Goal: Contribute content

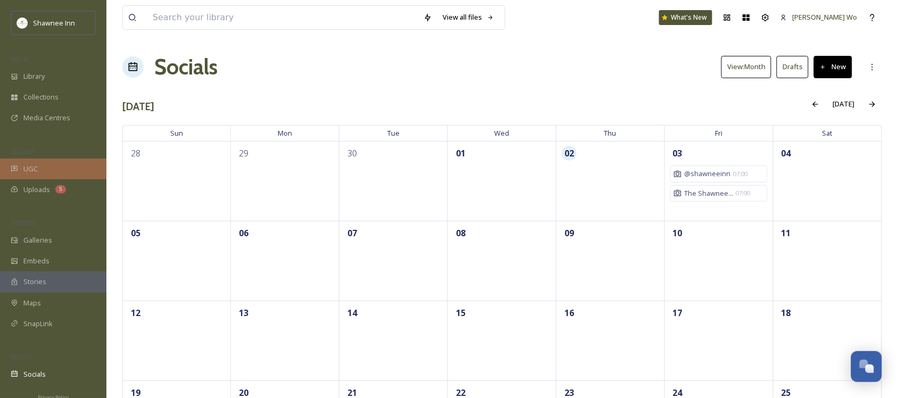
scroll to position [1057, 0]
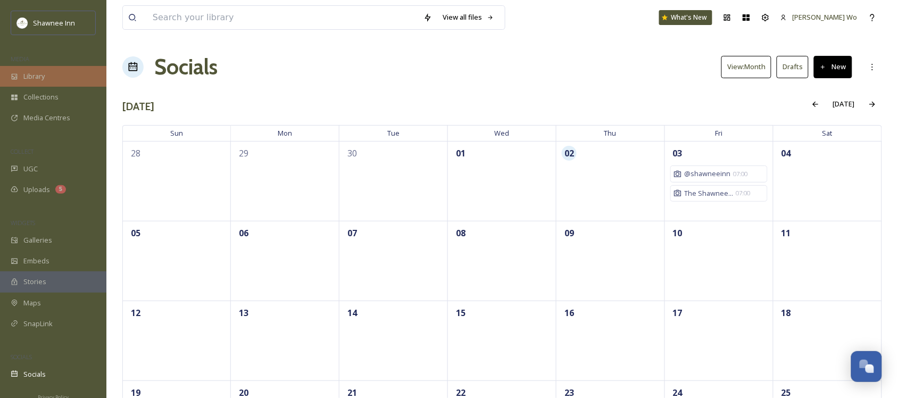
click at [30, 77] on span "Library" at bounding box center [33, 76] width 21 height 10
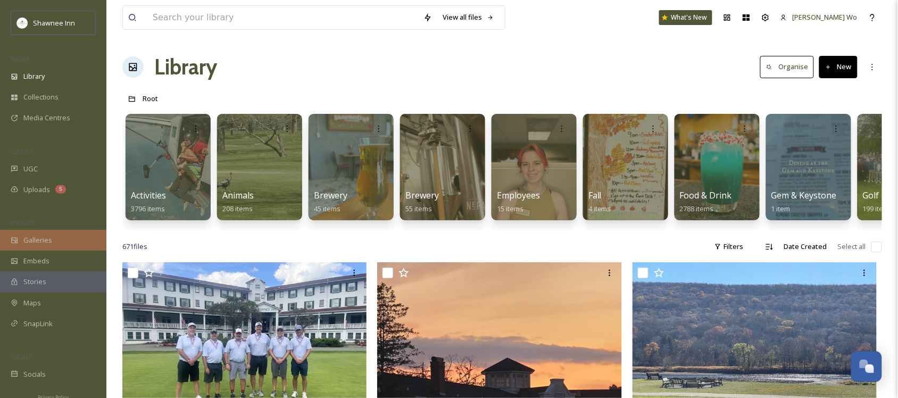
click at [31, 246] on div "Galleries" at bounding box center [53, 240] width 106 height 21
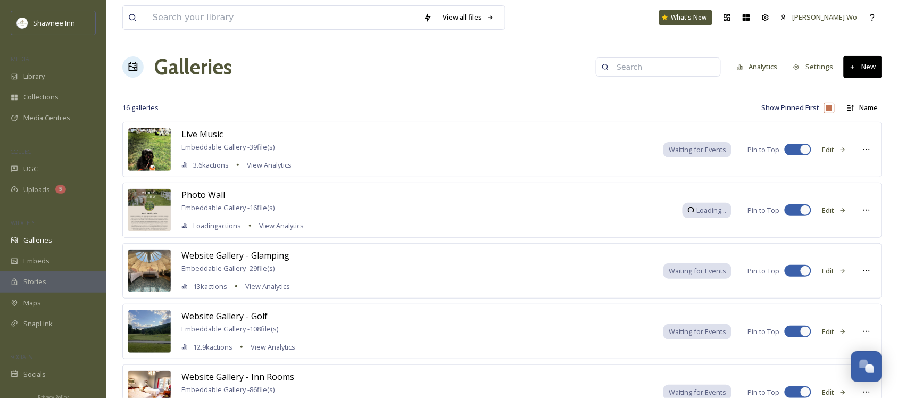
click at [825, 213] on button "Edit" at bounding box center [833, 210] width 35 height 21
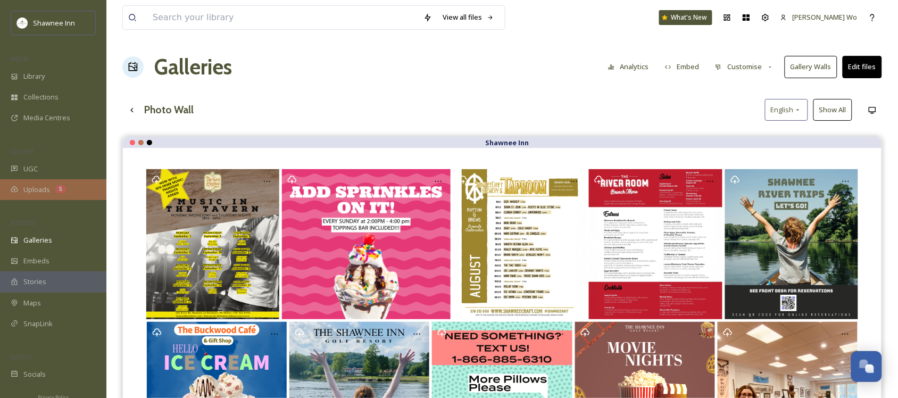
click at [40, 186] on span "Uploads" at bounding box center [36, 190] width 27 height 10
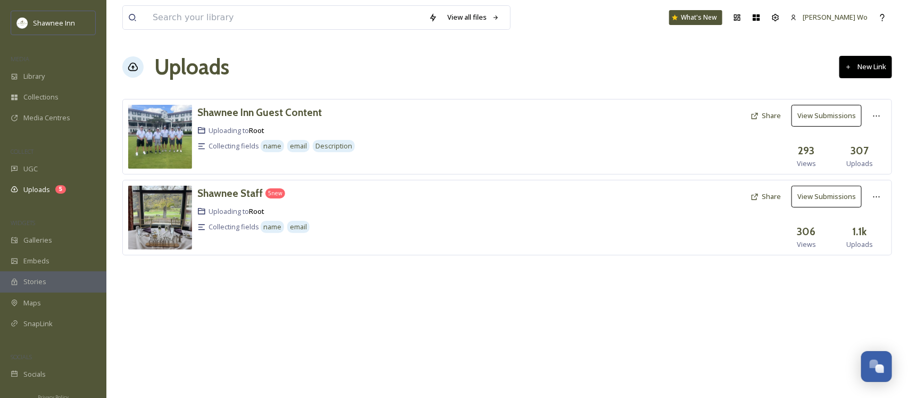
click at [767, 191] on button "Share" at bounding box center [765, 196] width 41 height 21
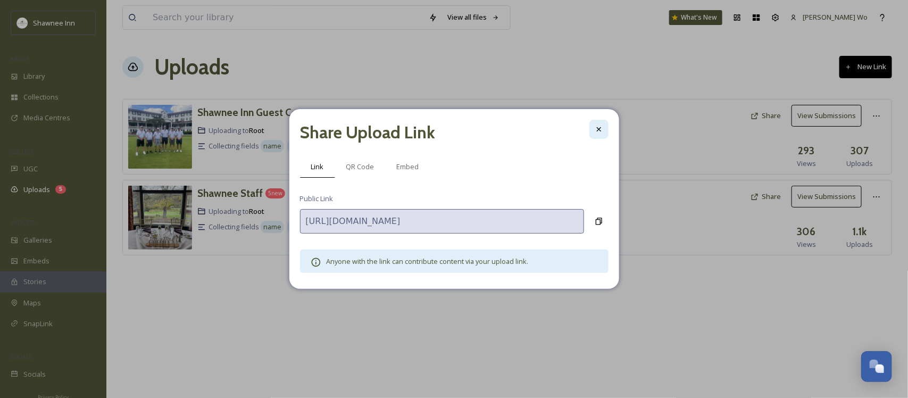
click at [591, 131] on div at bounding box center [598, 129] width 19 height 19
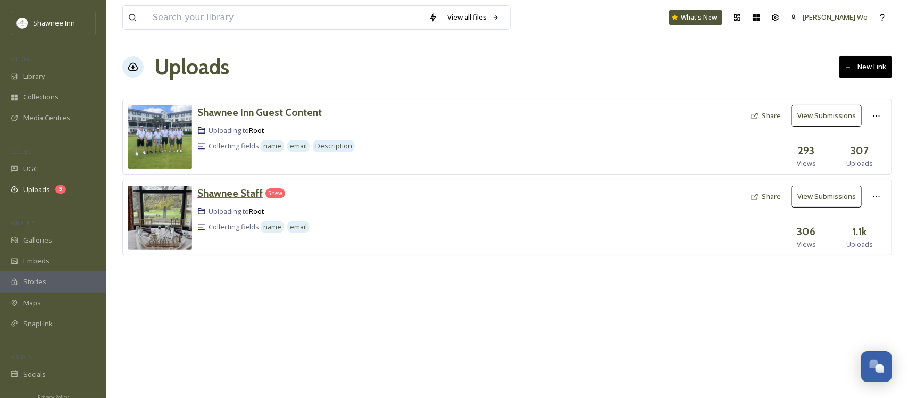
click at [224, 190] on h3 "Shawnee Staff" at bounding box center [229, 193] width 65 height 13
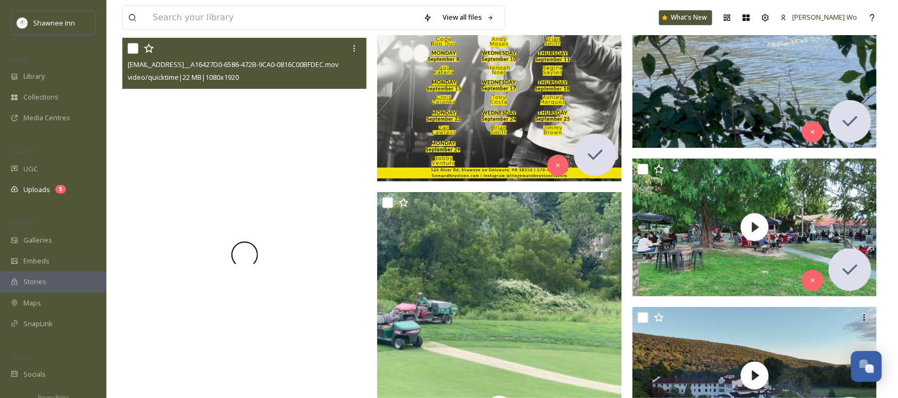
scroll to position [3258, 0]
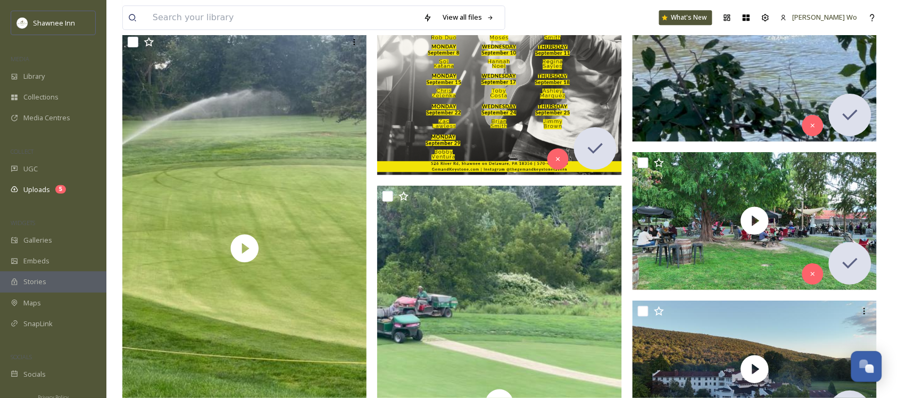
click at [463, 114] on img at bounding box center [499, 37] width 245 height 275
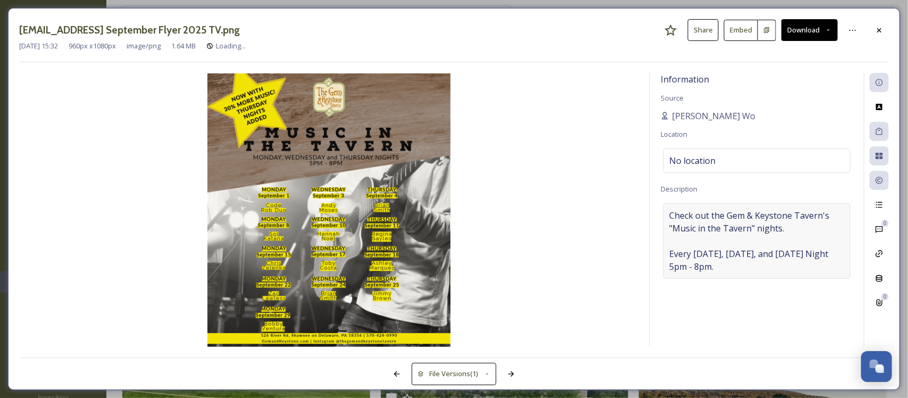
click at [732, 220] on span "Check out the Gem & Keystone Tavern's "Music in the Tavern" nights. Every [DATE…" at bounding box center [757, 241] width 176 height 64
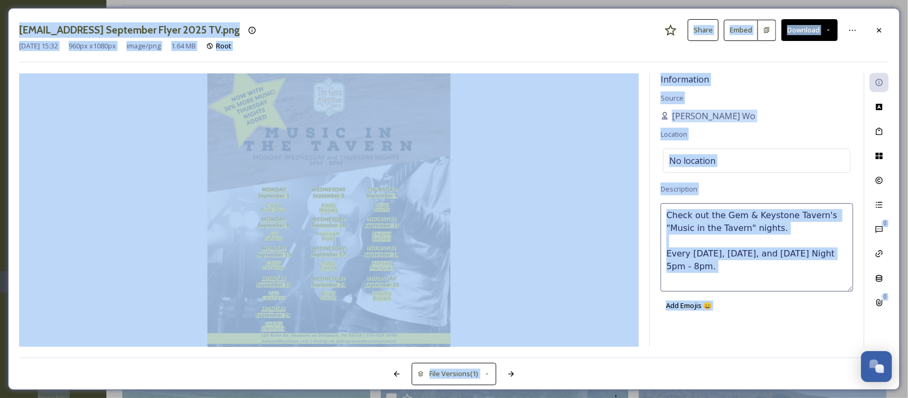
click at [732, 220] on textarea "Check out the Gem & Keystone Tavern's "Music in the Tavern" nights. Every [DATE…" at bounding box center [757, 247] width 193 height 88
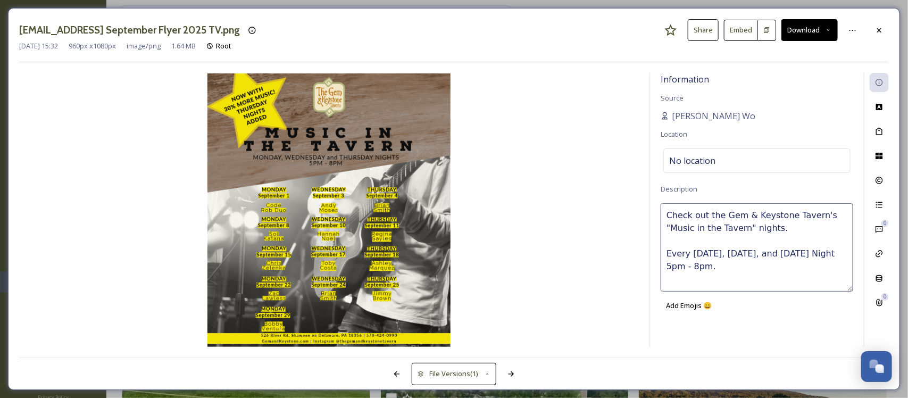
click at [732, 220] on textarea "Check out the Gem & Keystone Tavern's "Music in the Tavern" nights. Every [DATE…" at bounding box center [757, 247] width 193 height 88
click at [879, 156] on icon at bounding box center [879, 156] width 9 height 9
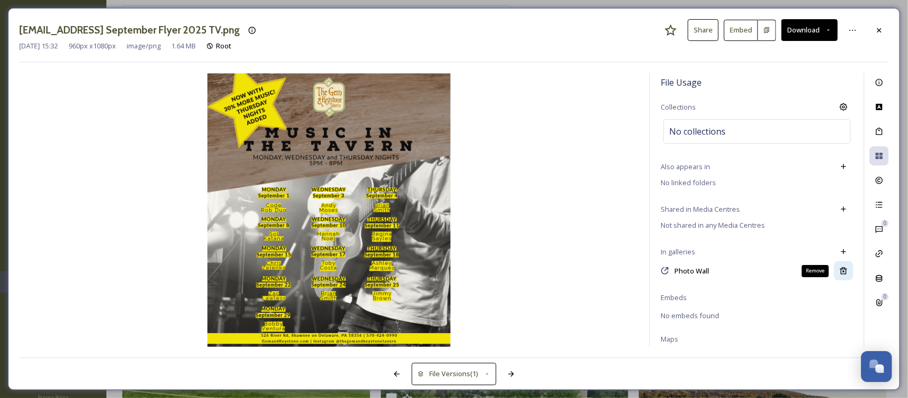
click at [840, 270] on icon at bounding box center [843, 271] width 7 height 7
click at [876, 30] on icon at bounding box center [879, 30] width 9 height 9
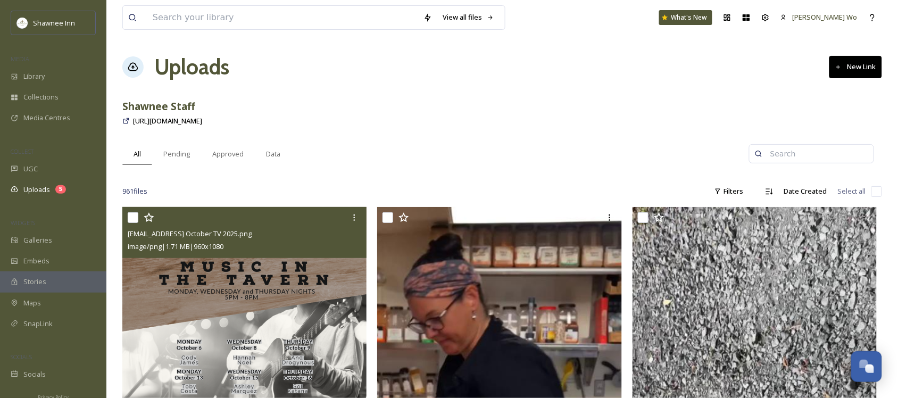
click at [242, 328] on img at bounding box center [244, 344] width 245 height 275
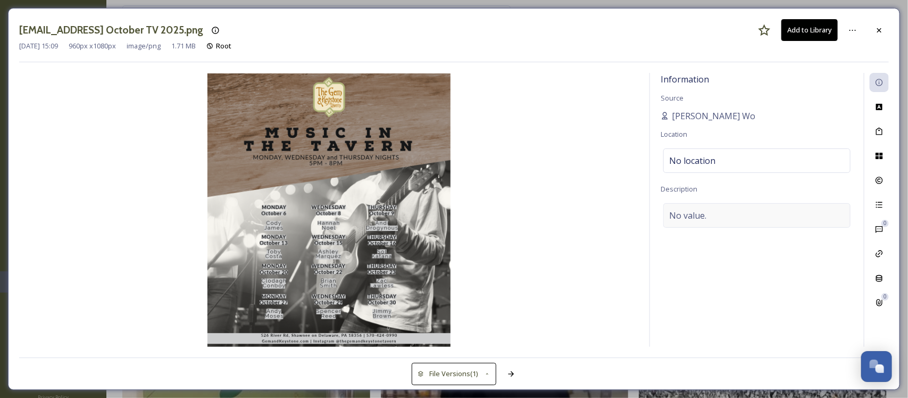
click at [795, 208] on div "No value." at bounding box center [756, 215] width 187 height 24
click at [769, 239] on textarea at bounding box center [757, 247] width 193 height 88
paste textarea "Check out the Gem & Keystone Tavern's "Music in the Tavern" nights. Every [DATE…"
type textarea "Check out the Gem & Keystone Tavern's "Music in the Tavern" nights. Every [DATE…"
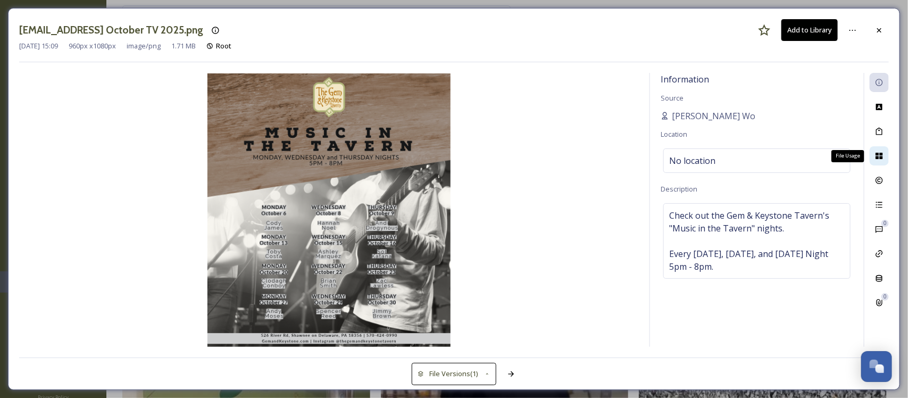
click at [879, 152] on icon at bounding box center [879, 156] width 9 height 9
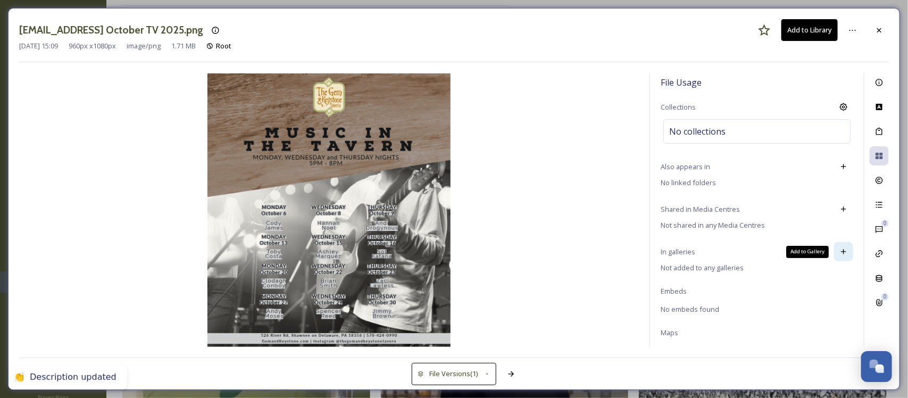
click at [839, 251] on icon at bounding box center [843, 251] width 9 height 9
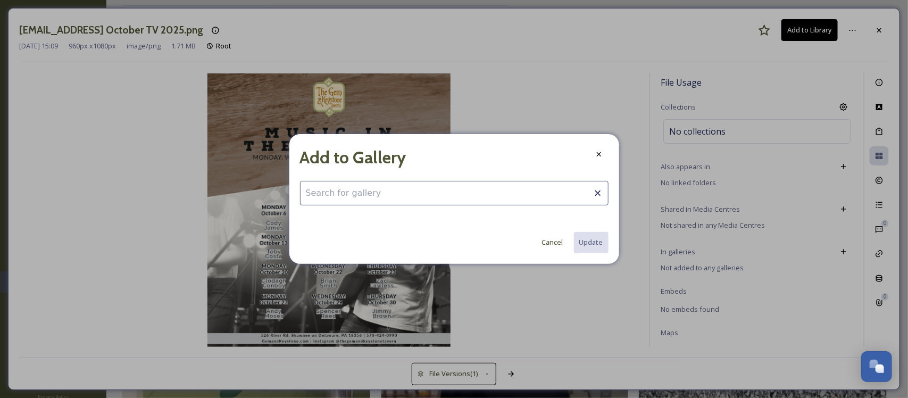
click at [444, 194] on input at bounding box center [454, 193] width 308 height 24
click at [371, 221] on div "Photo Wall" at bounding box center [453, 218] width 307 height 21
type input "Photo Wall"
click at [599, 244] on button "Update" at bounding box center [591, 242] width 36 height 22
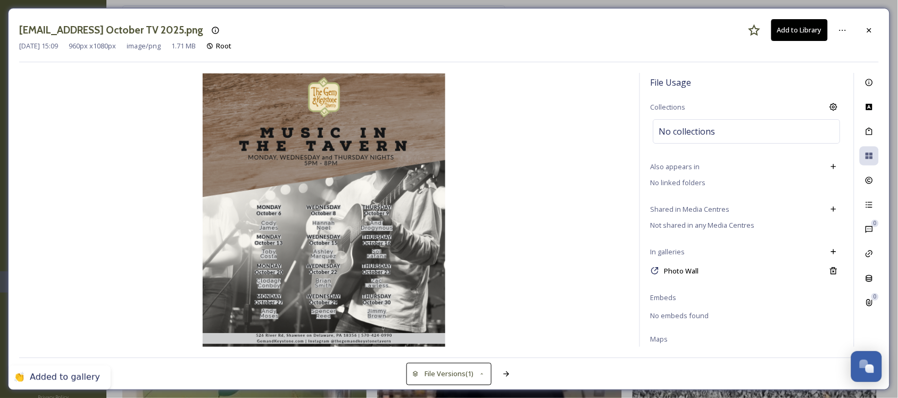
click at [876, 16] on div "[EMAIL_ADDRESS] October TV 2025.png Add to Library [DATE] 15:09 960 px x 1080 p…" at bounding box center [449, 199] width 882 height 382
click at [865, 35] on div at bounding box center [868, 30] width 19 height 19
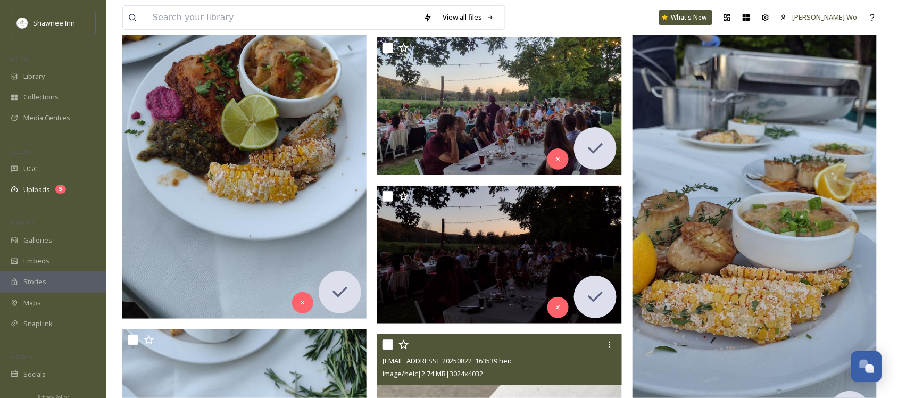
scroll to position [8377, 0]
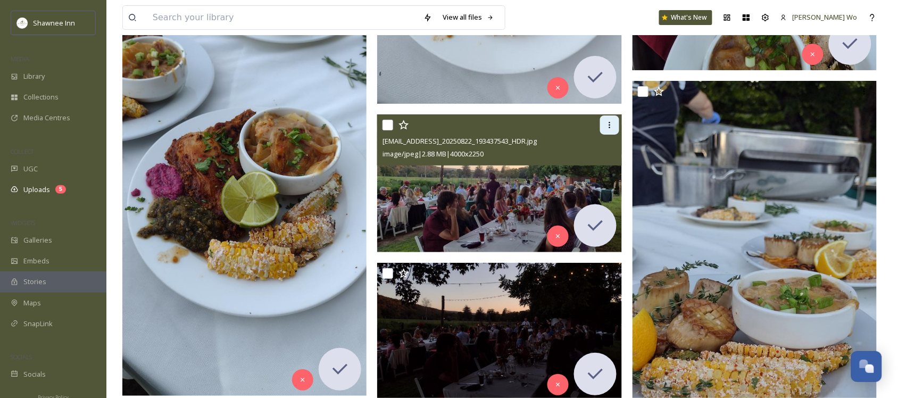
click at [614, 128] on div at bounding box center [609, 124] width 19 height 19
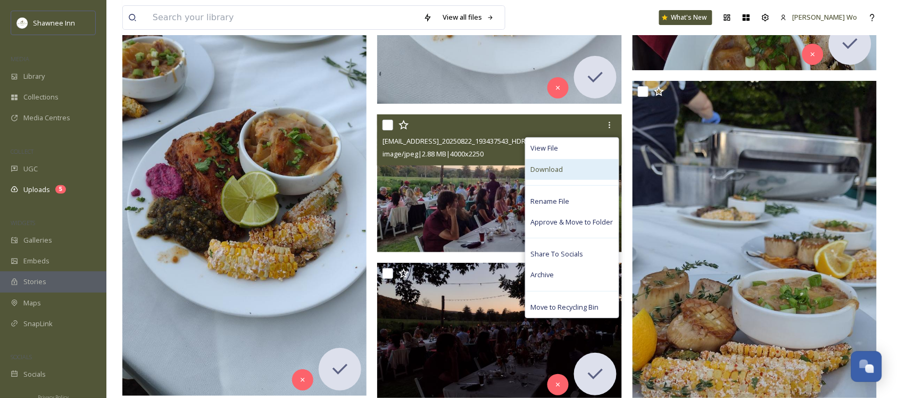
click at [557, 169] on span "Download" at bounding box center [547, 169] width 32 height 10
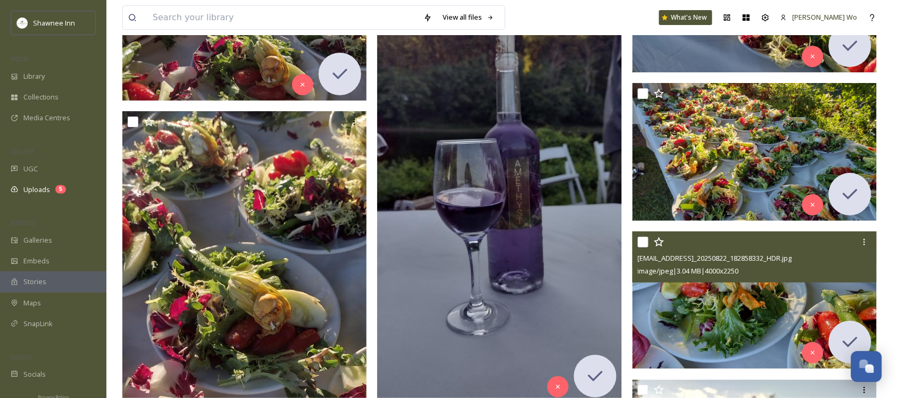
scroll to position [5651, 0]
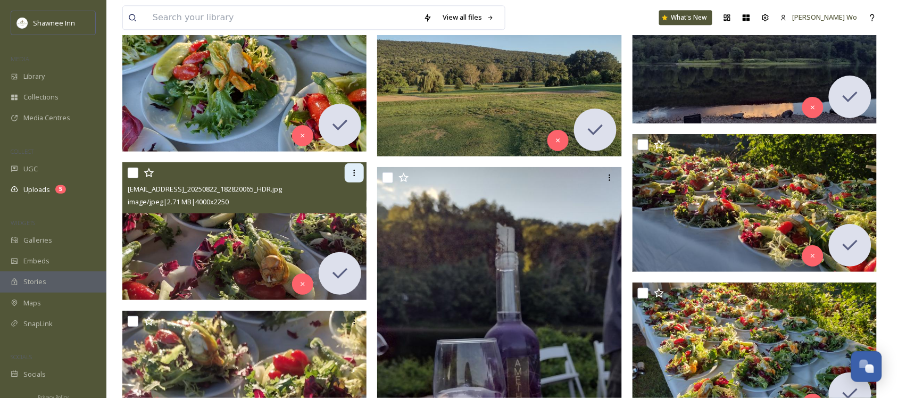
click at [351, 177] on icon at bounding box center [354, 173] width 9 height 9
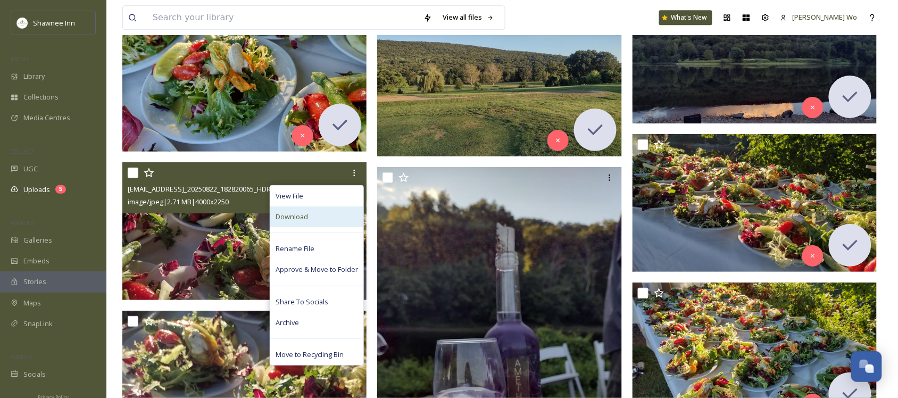
click at [336, 218] on div "Download" at bounding box center [316, 216] width 93 height 21
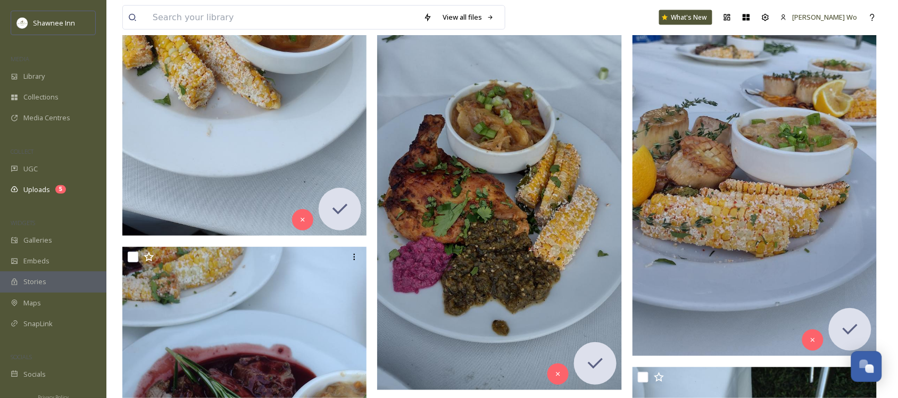
scroll to position [7446, 0]
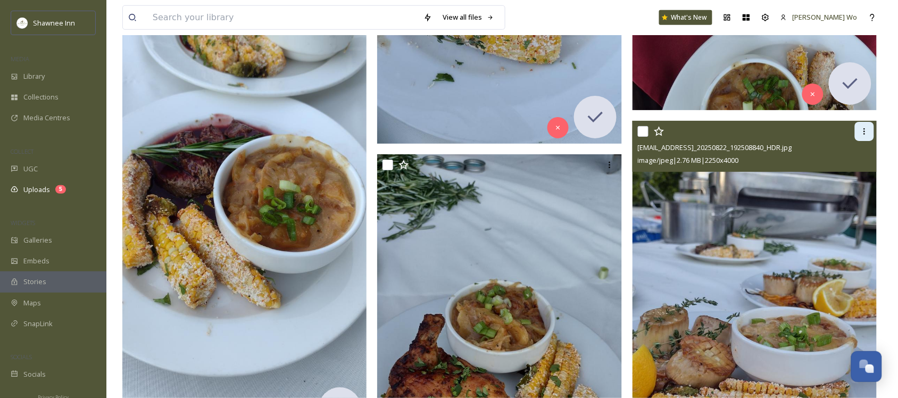
click at [863, 128] on icon at bounding box center [864, 131] width 9 height 9
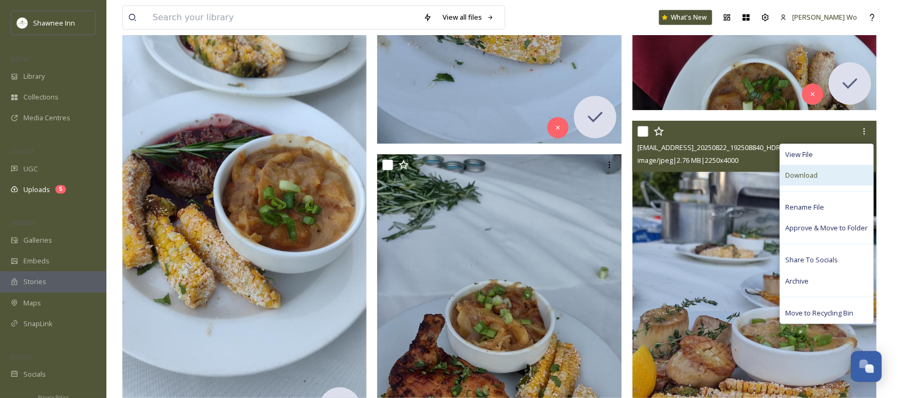
click at [852, 181] on div "Download" at bounding box center [826, 175] width 93 height 21
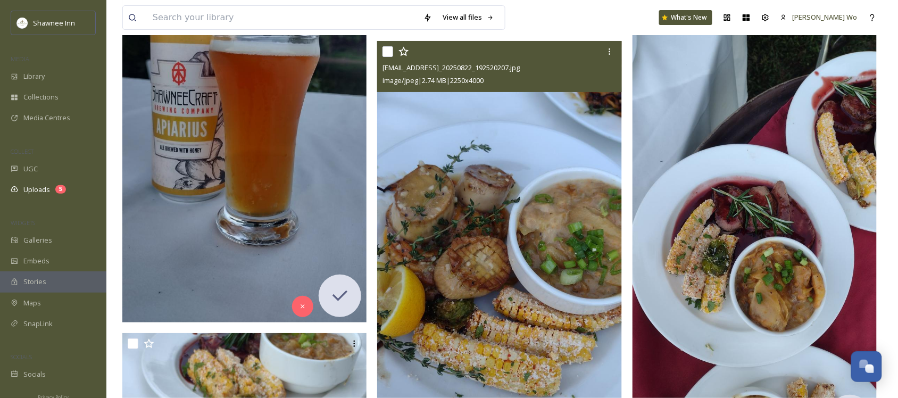
scroll to position [6848, 0]
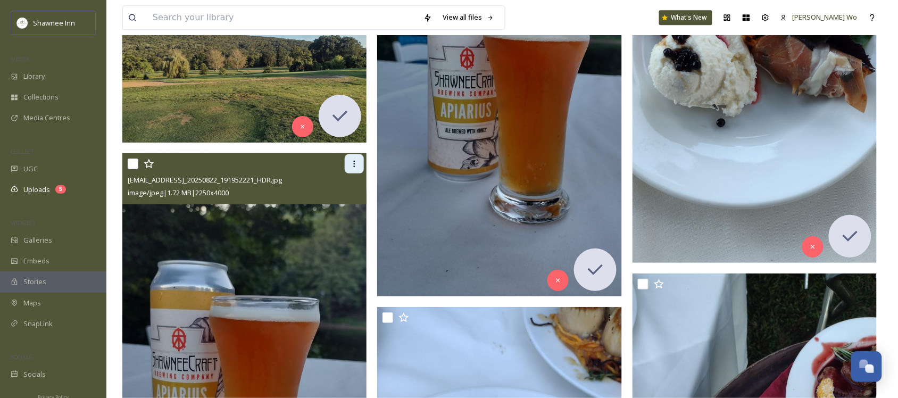
click at [347, 163] on div at bounding box center [354, 163] width 19 height 19
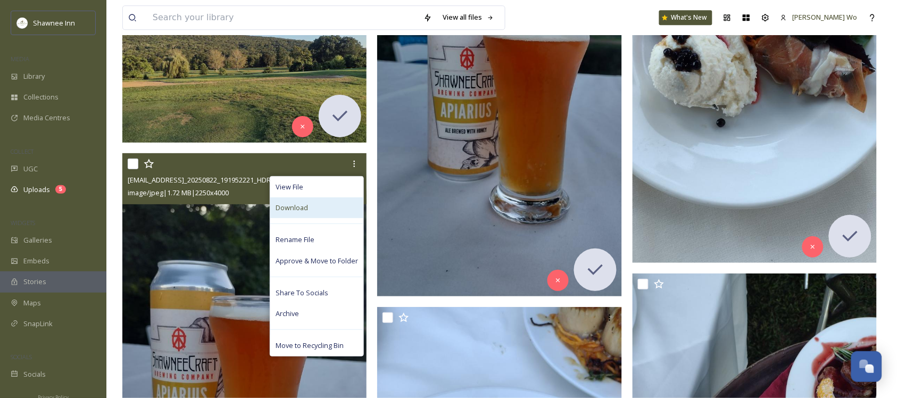
click at [327, 213] on div "Download" at bounding box center [316, 207] width 93 height 21
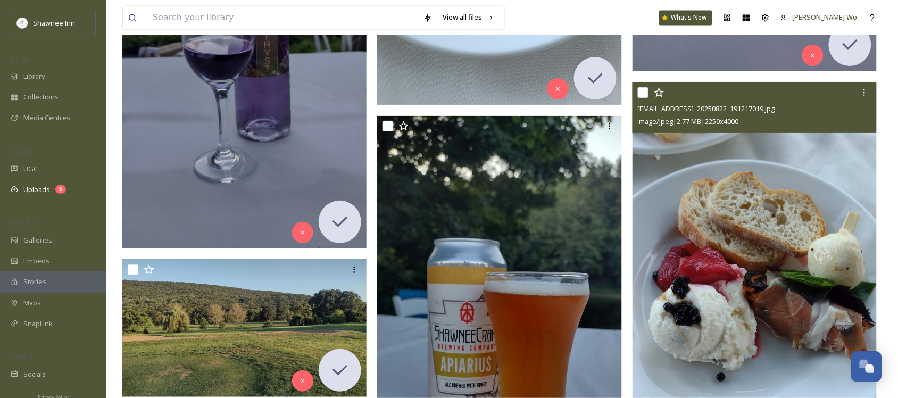
scroll to position [6582, 0]
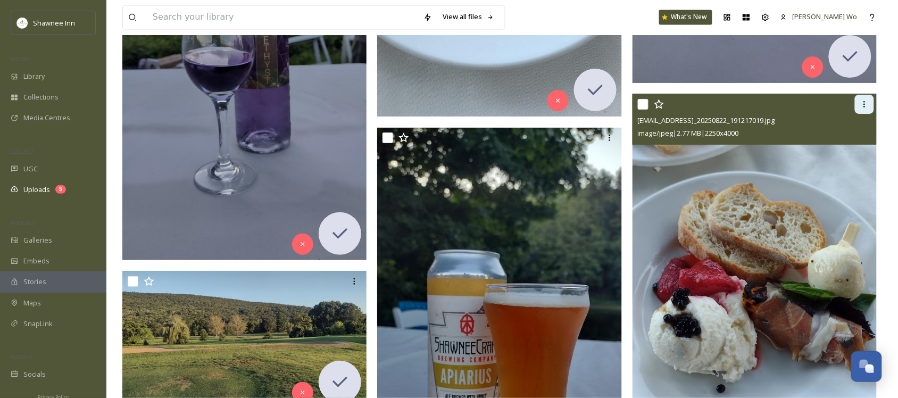
click at [865, 99] on div at bounding box center [864, 104] width 19 height 19
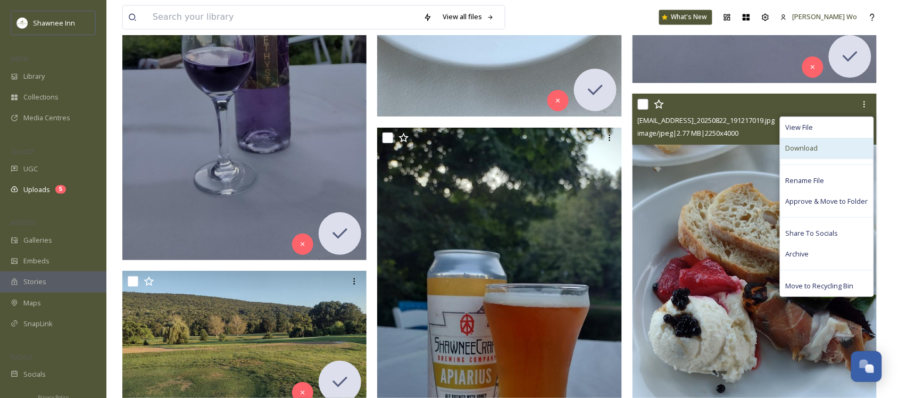
click at [812, 150] on span "Download" at bounding box center [802, 148] width 32 height 10
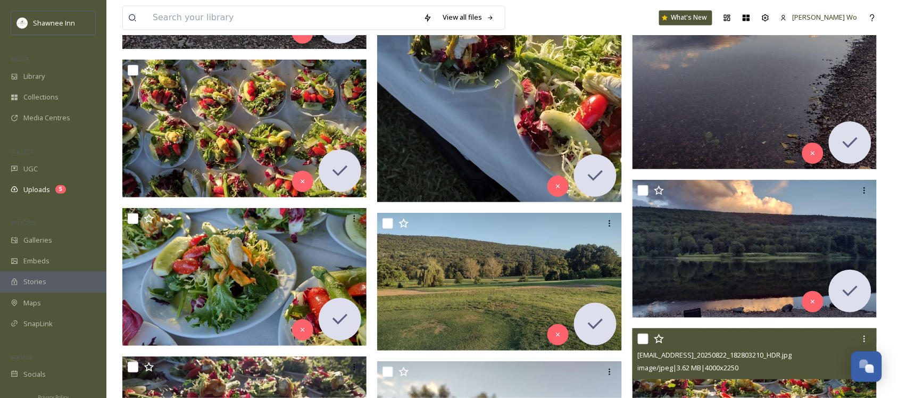
scroll to position [5451, 0]
